Goal: Register for event/course

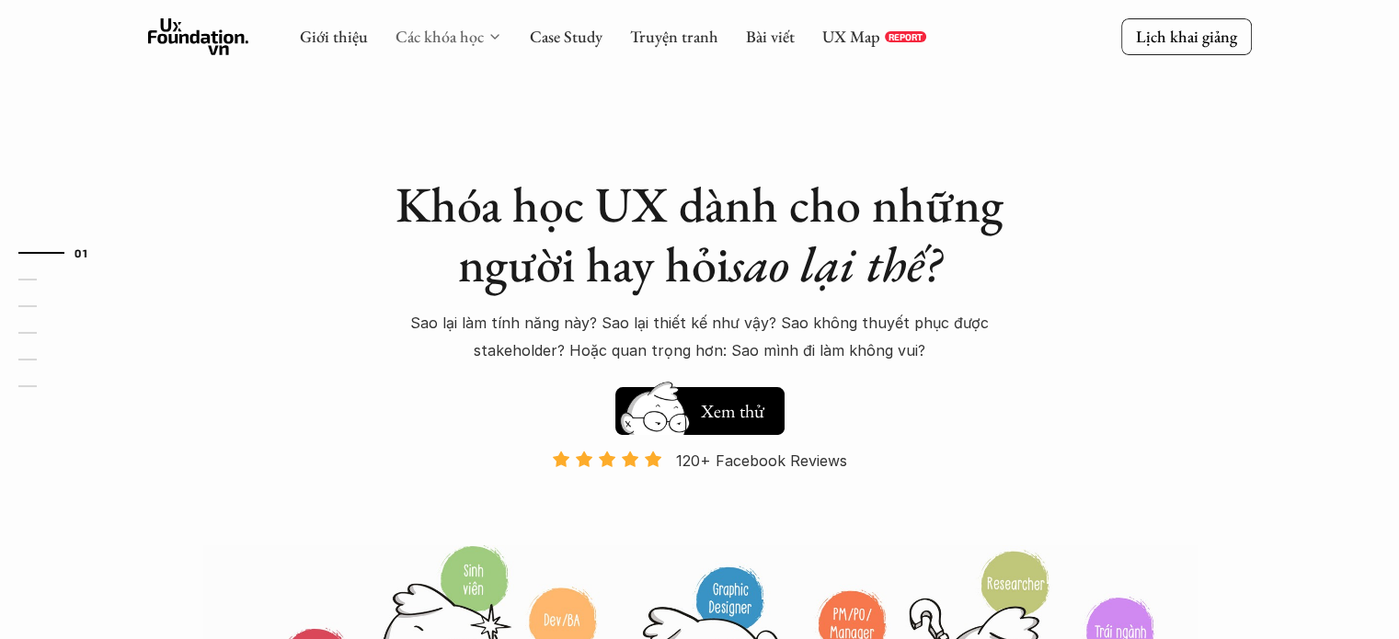
click at [458, 47] on link "Các khóa học" at bounding box center [440, 36] width 88 height 21
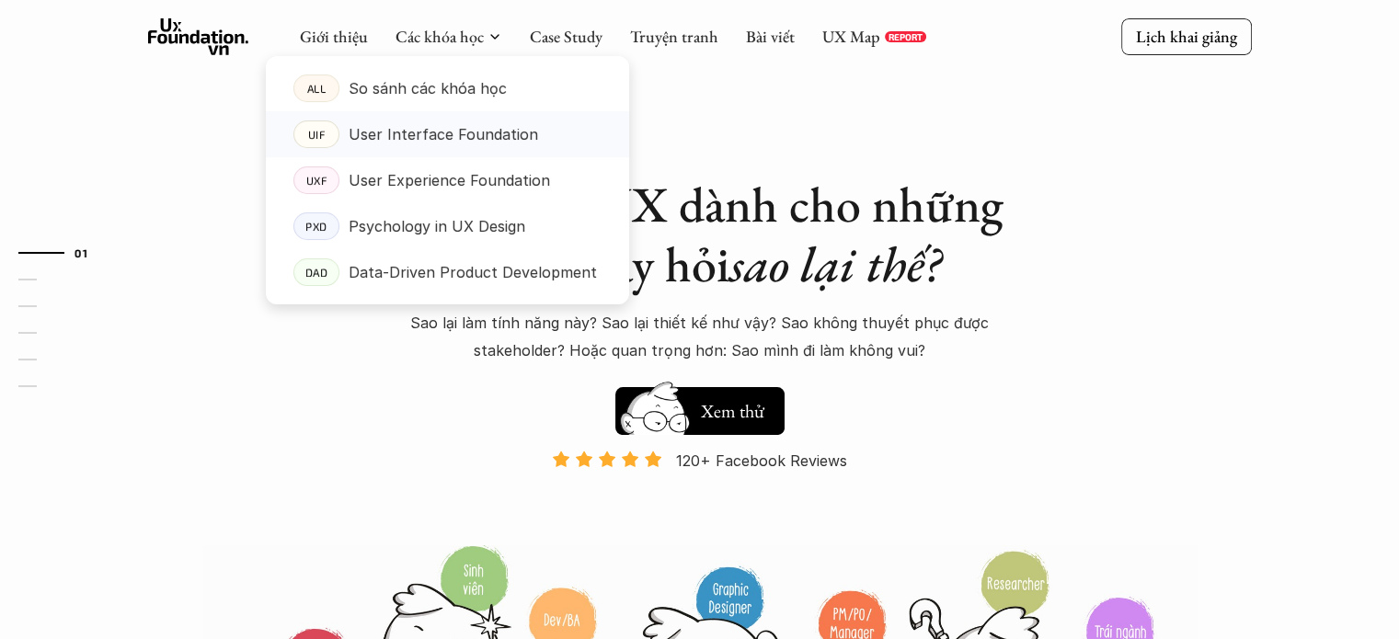
click at [438, 132] on p "User Interface Foundation" at bounding box center [443, 135] width 189 height 28
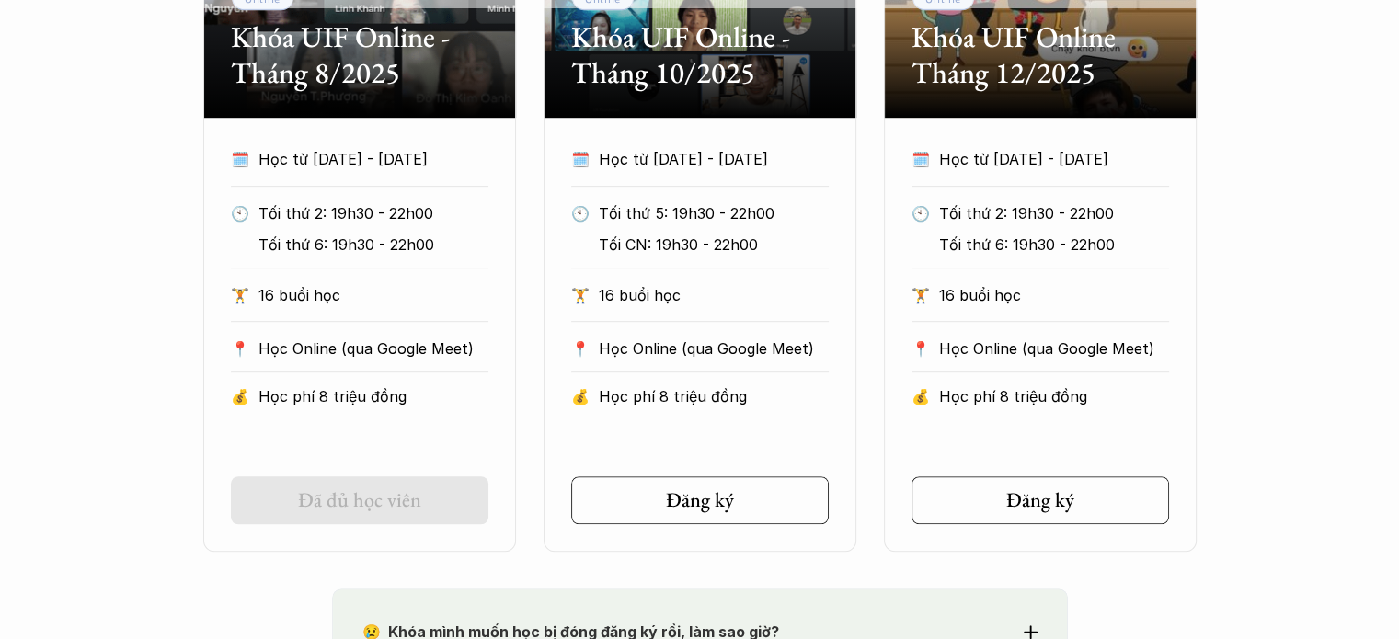
scroll to position [1012, 0]
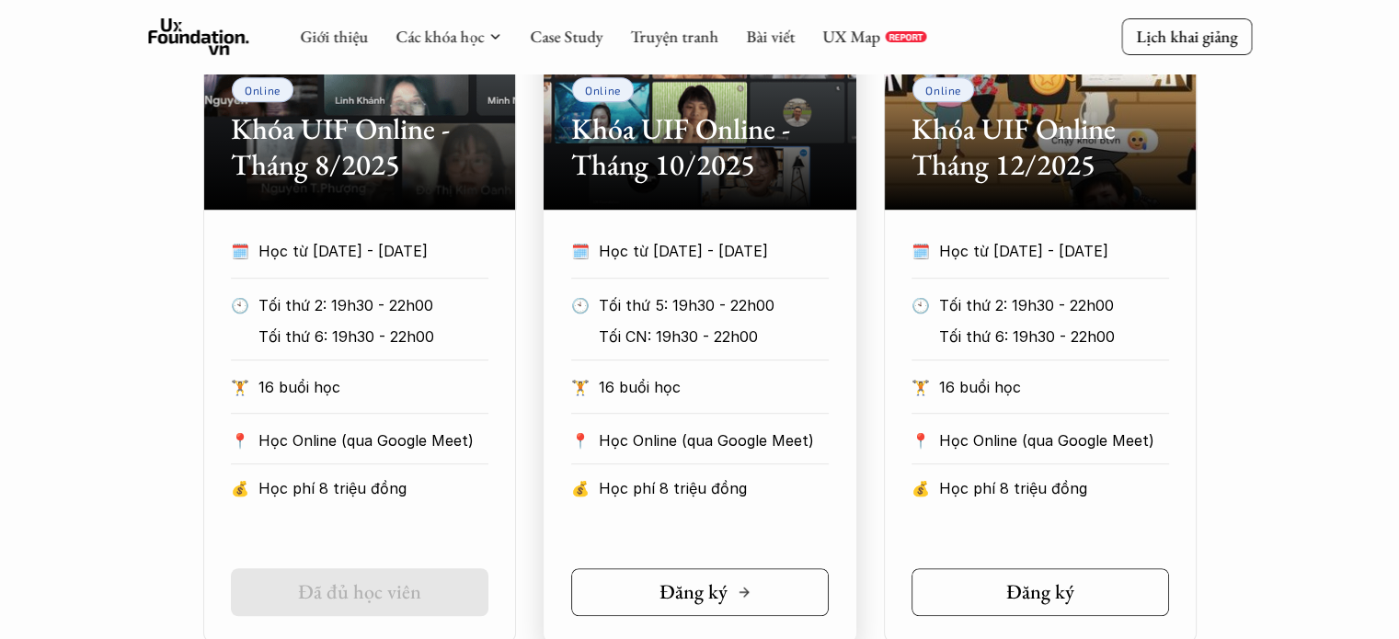
click at [640, 604] on link "Đăng ký" at bounding box center [700, 592] width 258 height 48
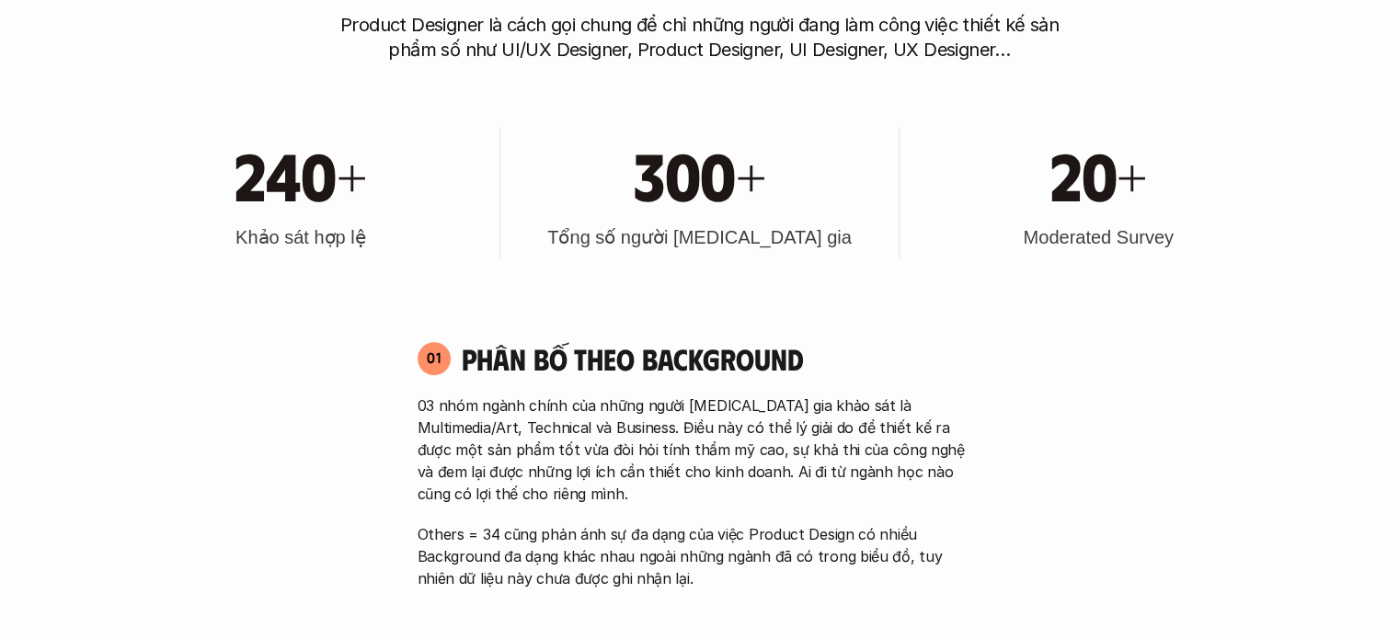
scroll to position [828, 0]
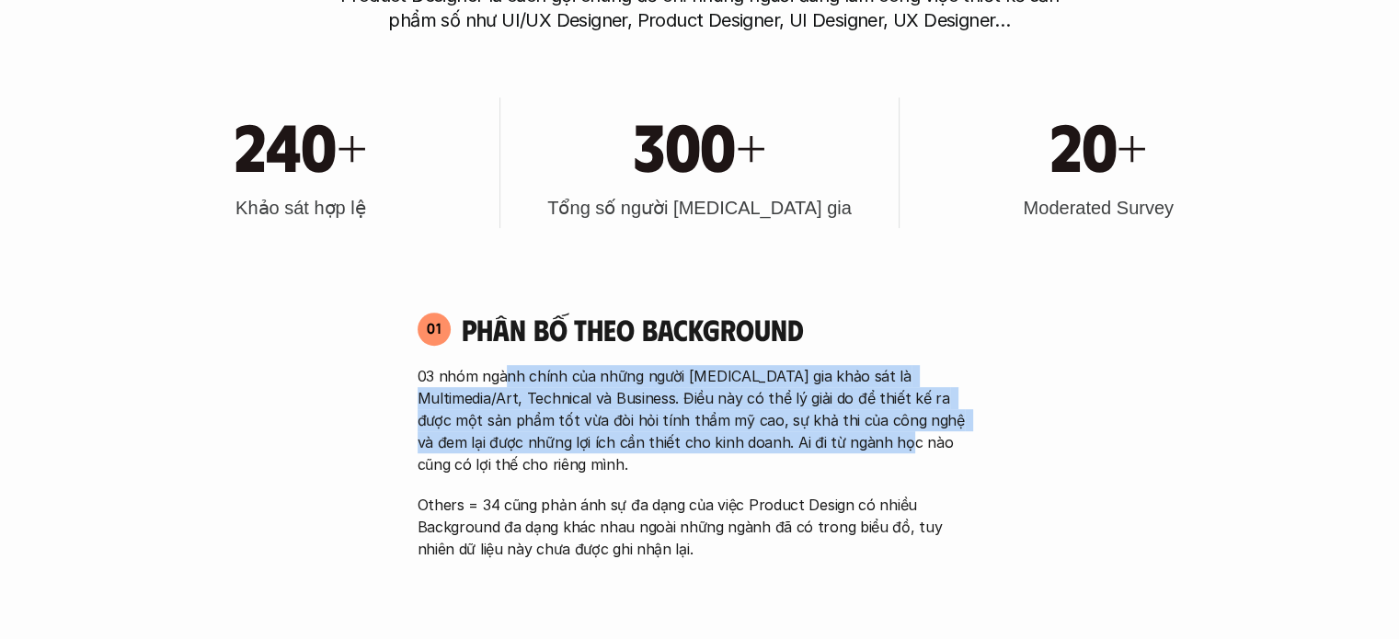
drag, startPoint x: 670, startPoint y: 411, endPoint x: 815, endPoint y: 453, distance: 151.1
click at [815, 453] on p "03 nhóm ngành chính của những người tham gia khảo sát là Multimedia/Art, Techni…" at bounding box center [700, 420] width 565 height 110
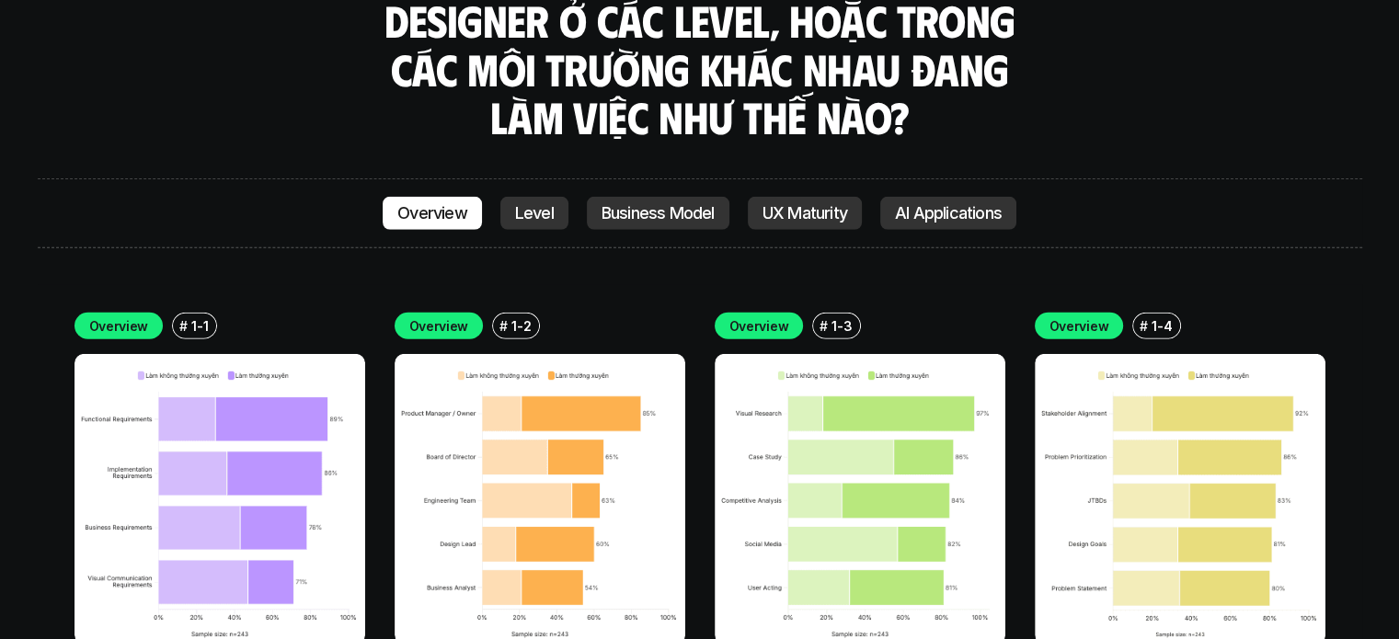
scroll to position [5335, 0]
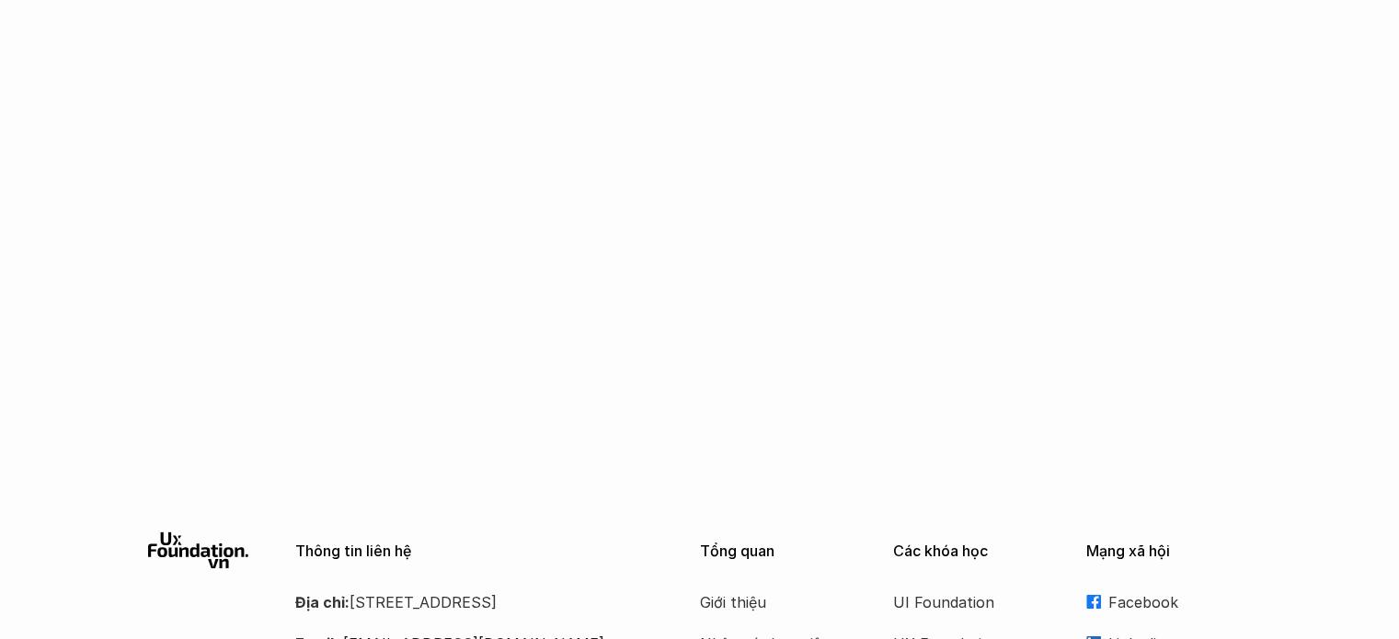
scroll to position [2944, 0]
